Goal: Task Accomplishment & Management: Manage account settings

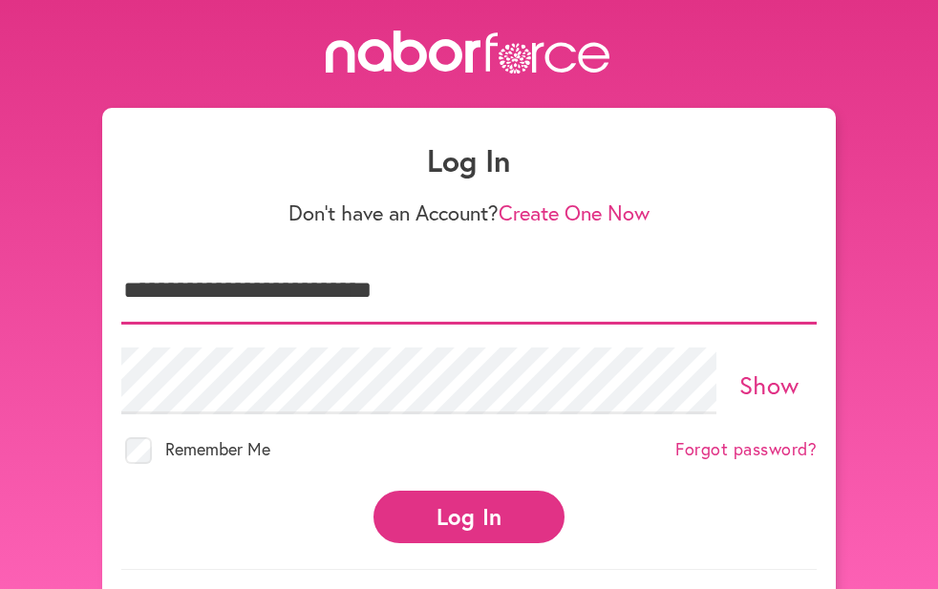
type input "**********"
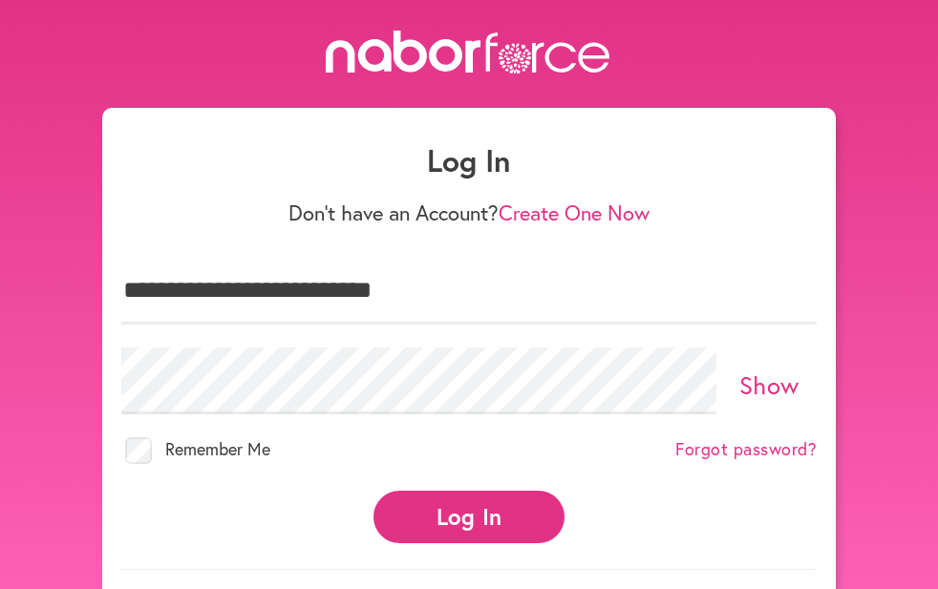
click at [459, 515] on button "Log In" at bounding box center [468, 517] width 191 height 53
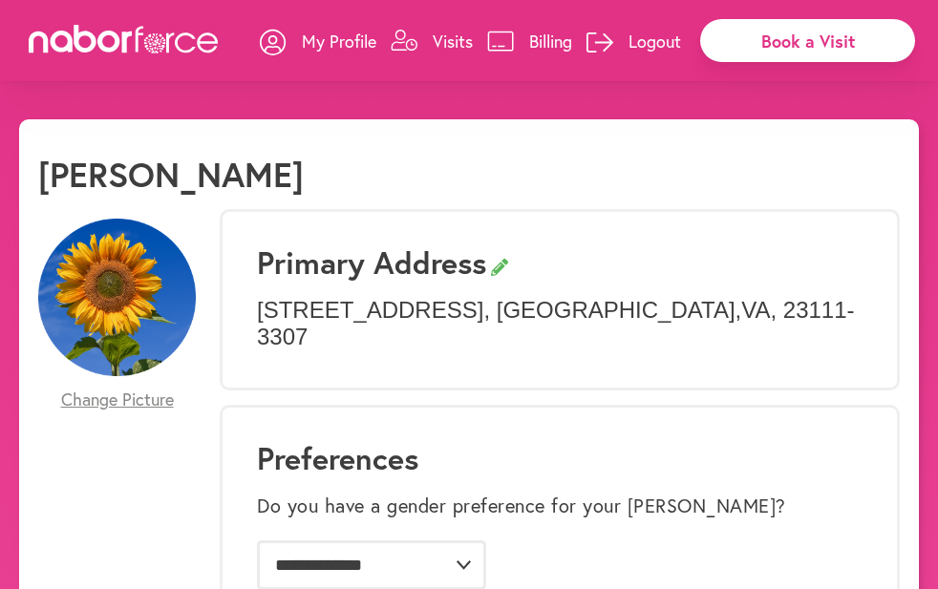
click at [546, 32] on p "Billing" at bounding box center [550, 41] width 43 height 23
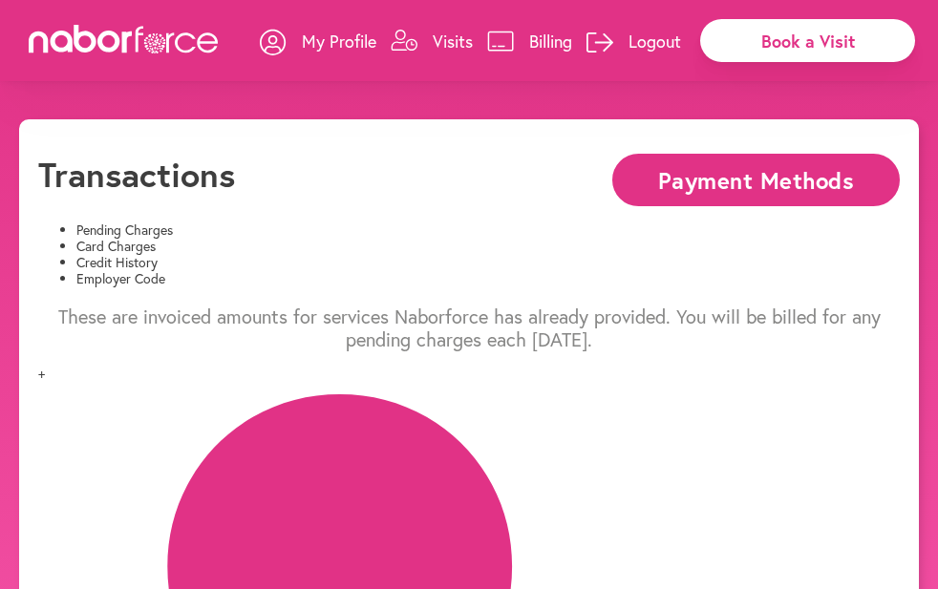
click at [445, 35] on p "Visits" at bounding box center [453, 41] width 40 height 23
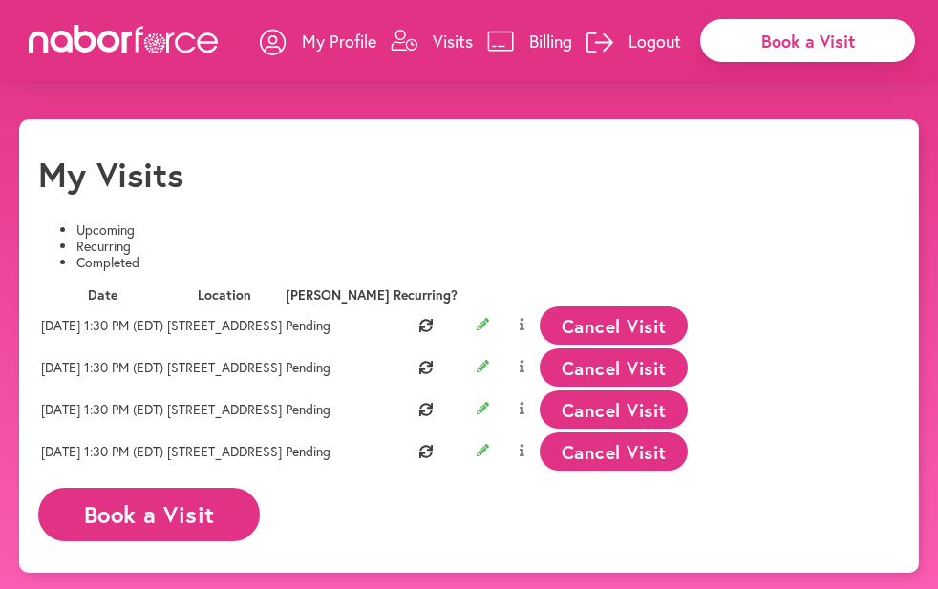
scroll to position [0, 332]
click at [687, 345] on button "Cancel Visit" at bounding box center [613, 325] width 148 height 38
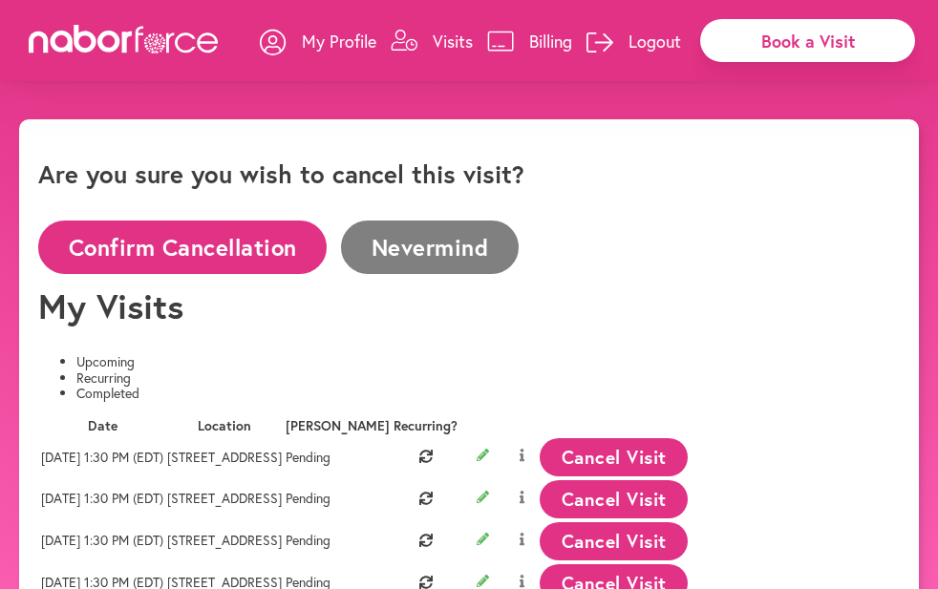
click at [283, 221] on button "Confirm Cancellation" at bounding box center [182, 247] width 288 height 53
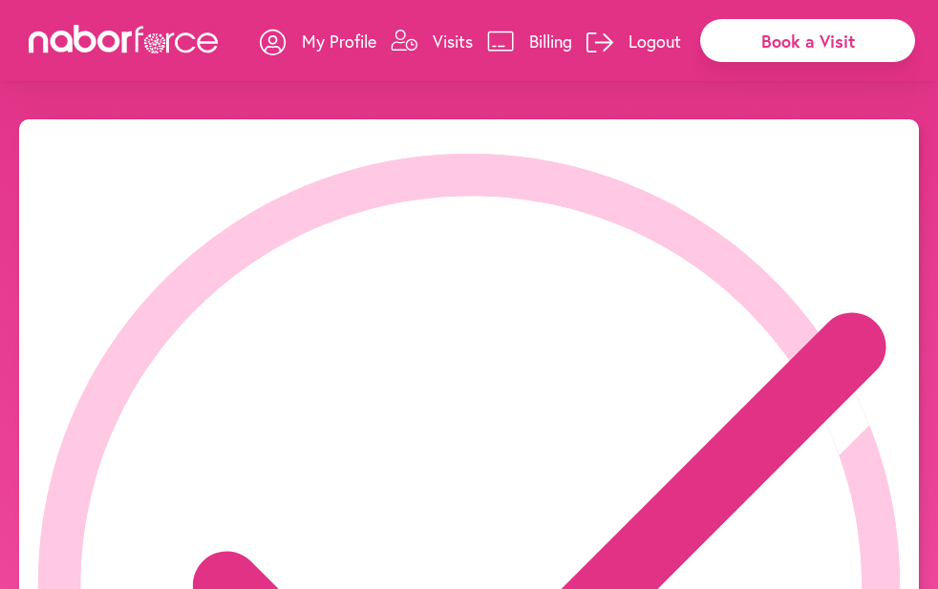
click at [882, 55] on icon "close" at bounding box center [902, 35] width 40 height 40
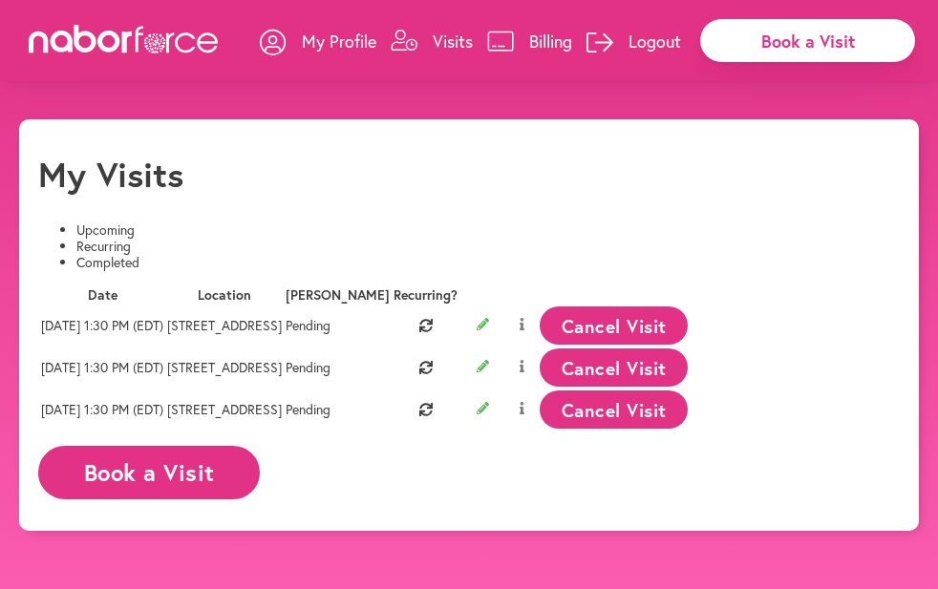
click at [646, 40] on p "Logout" at bounding box center [654, 41] width 53 height 23
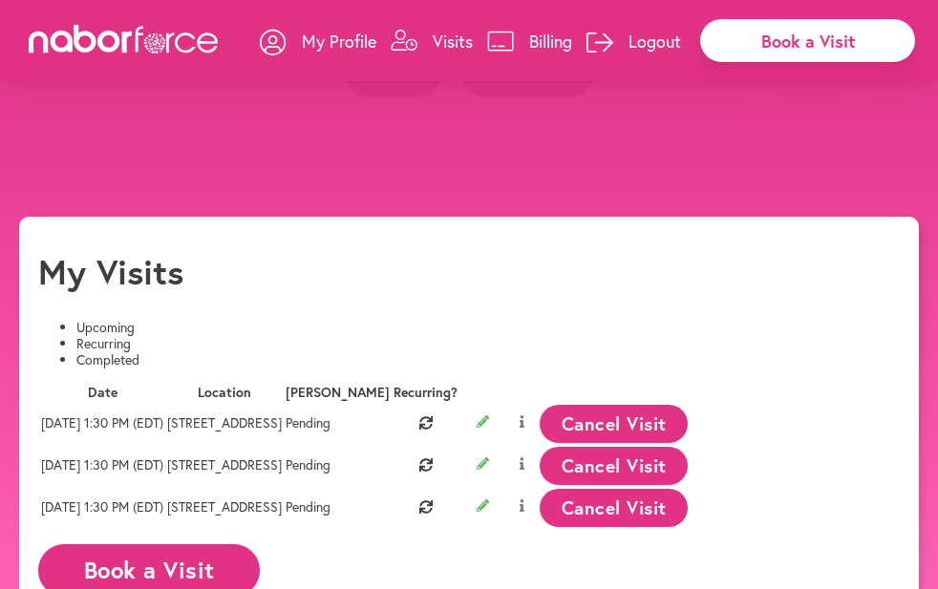
click at [383, 97] on button "Yes" at bounding box center [393, 71] width 98 height 53
